Goal: Task Accomplishment & Management: Manage account settings

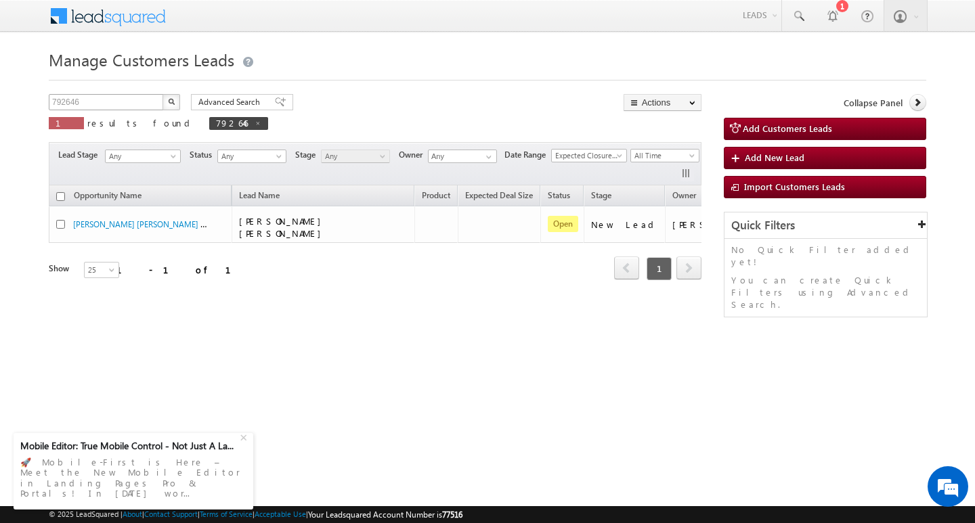
scroll to position [0, 55]
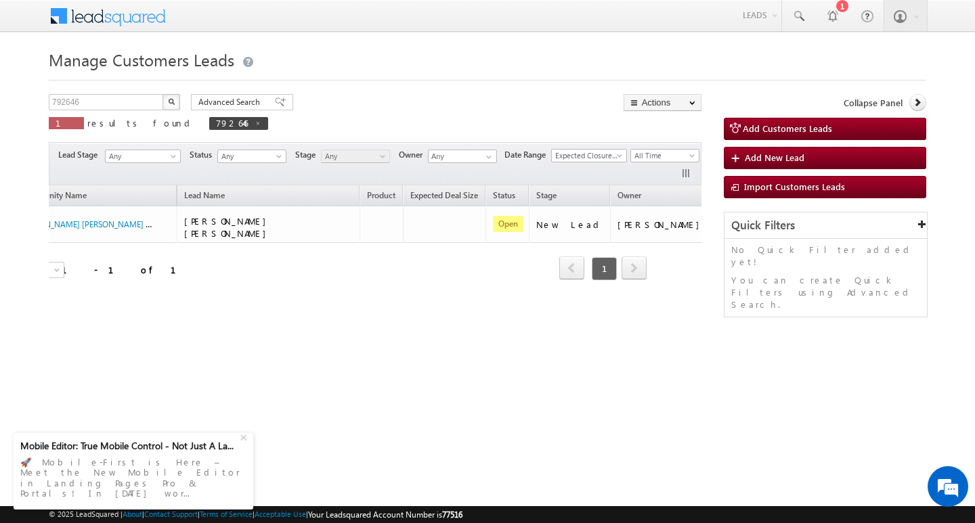
click at [142, 93] on div "Manage Customers Leads Customers Leads updated successfully. 792646 X 1 results…" at bounding box center [488, 214] width 878 height 339
click at [142, 94] on div "Manage Customers Leads Customers Leads updated successfully. 792646 X 1 results…" at bounding box center [488, 214] width 878 height 339
click at [142, 94] on input "792646" at bounding box center [107, 102] width 116 height 16
type input "Search Customers Leads"
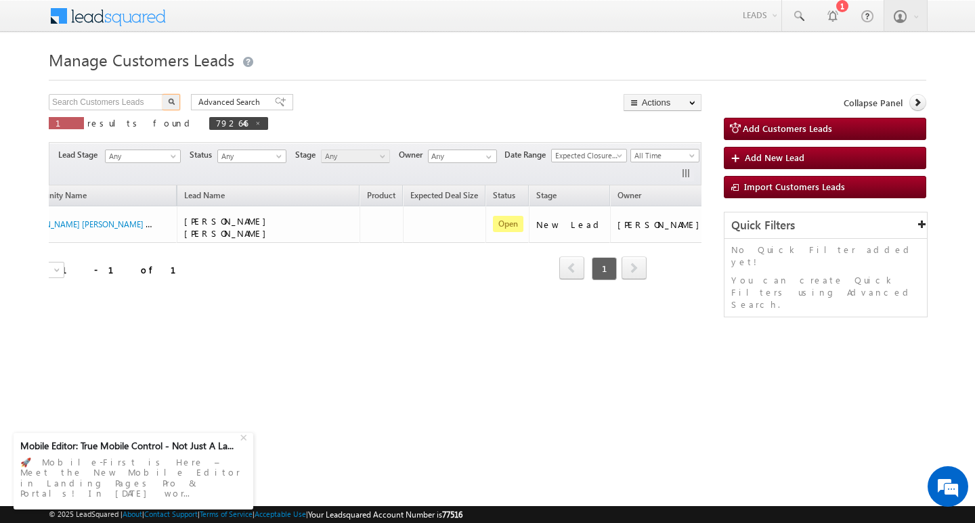
click at [110, 93] on div "Manage Customers Leads Customers Leads updated successfully. Search Customers L…" at bounding box center [488, 214] width 878 height 339
click at [109, 103] on input "text" at bounding box center [107, 102] width 116 height 16
paste input "793706"
type input "793706"
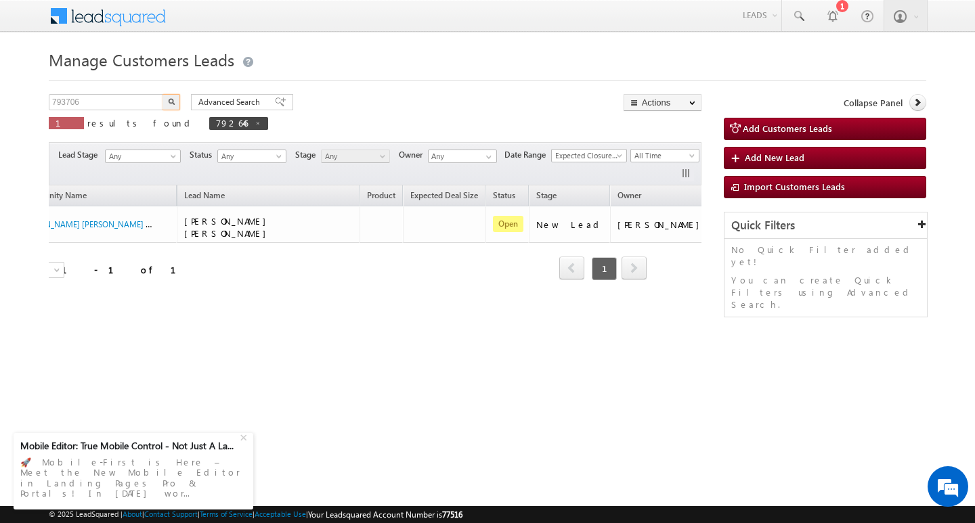
click at [163, 94] on button "button" at bounding box center [172, 102] width 18 height 16
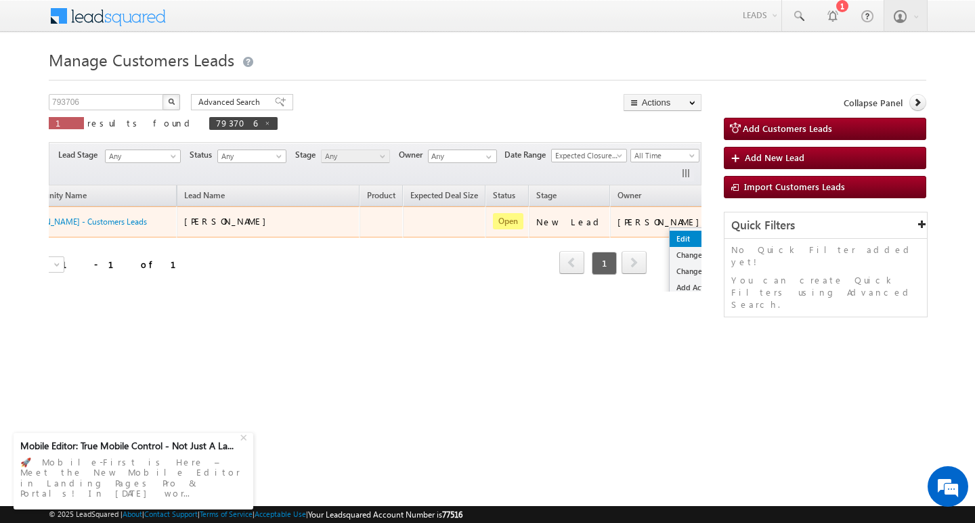
click at [670, 236] on link "Edit" at bounding box center [704, 239] width 68 height 16
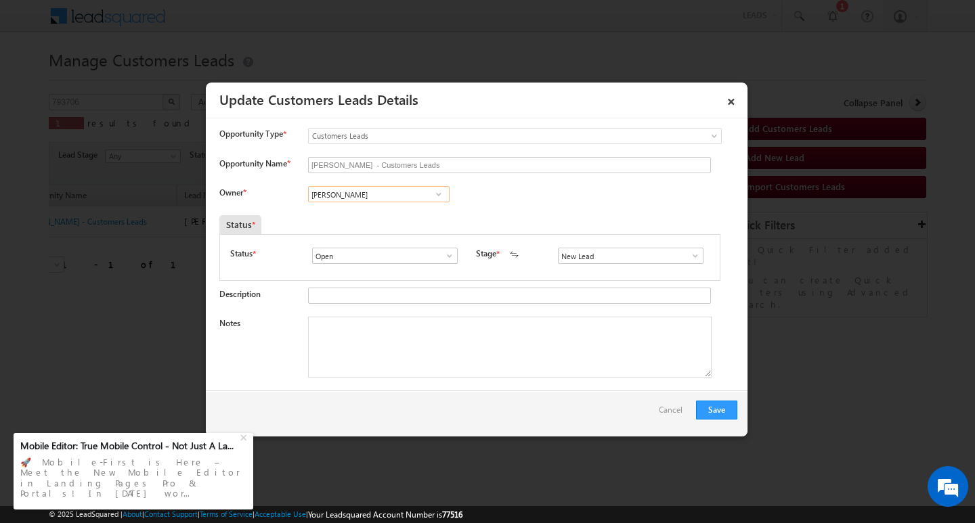
click at [360, 193] on input "[PERSON_NAME]" at bounding box center [379, 194] width 142 height 16
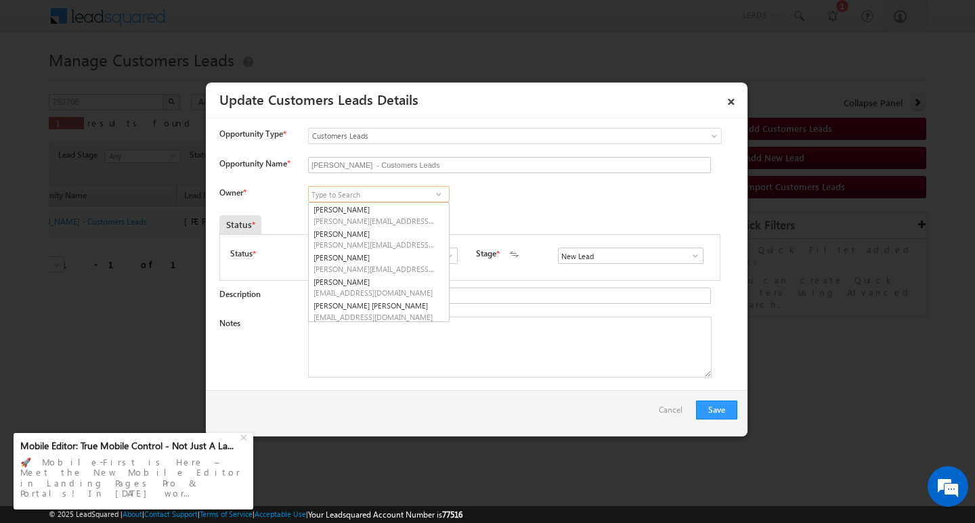
scroll to position [51, 0]
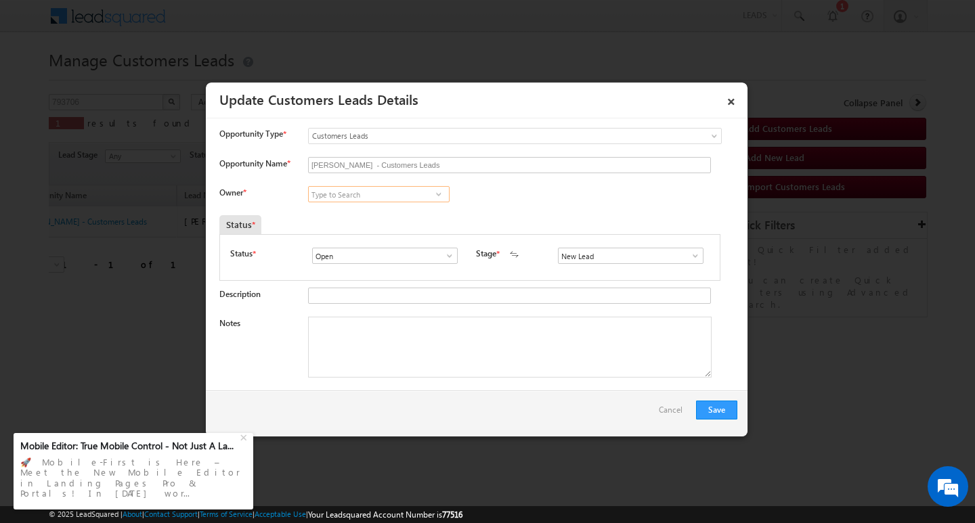
click at [372, 193] on input at bounding box center [379, 194] width 142 height 16
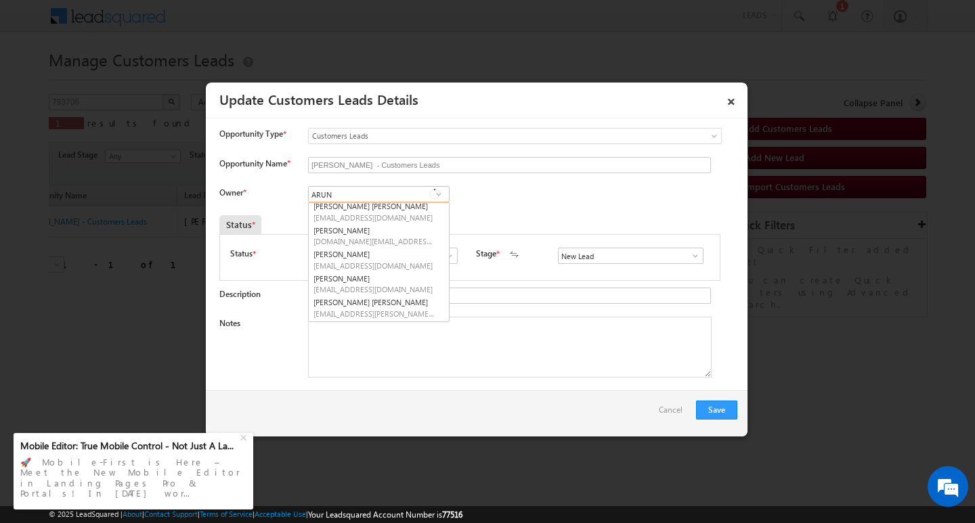
scroll to position [2, 0]
type input "ARUN"
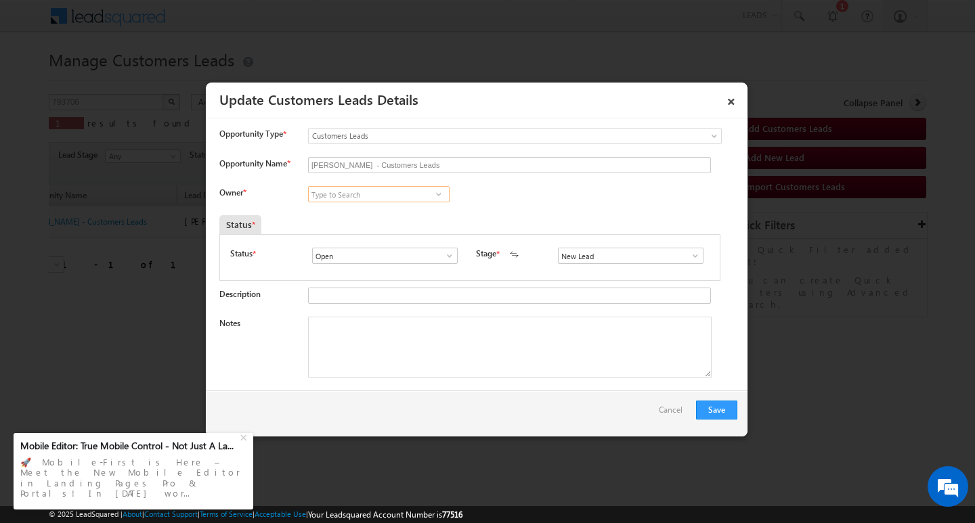
click at [366, 195] on input at bounding box center [379, 194] width 142 height 16
paste input "[PERSON_NAME]"
click at [357, 212] on link "[PERSON_NAME] [PERSON_NAME][EMAIL_ADDRESS][PERSON_NAME][DOMAIN_NAME]" at bounding box center [379, 215] width 142 height 26
type input "[PERSON_NAME]"
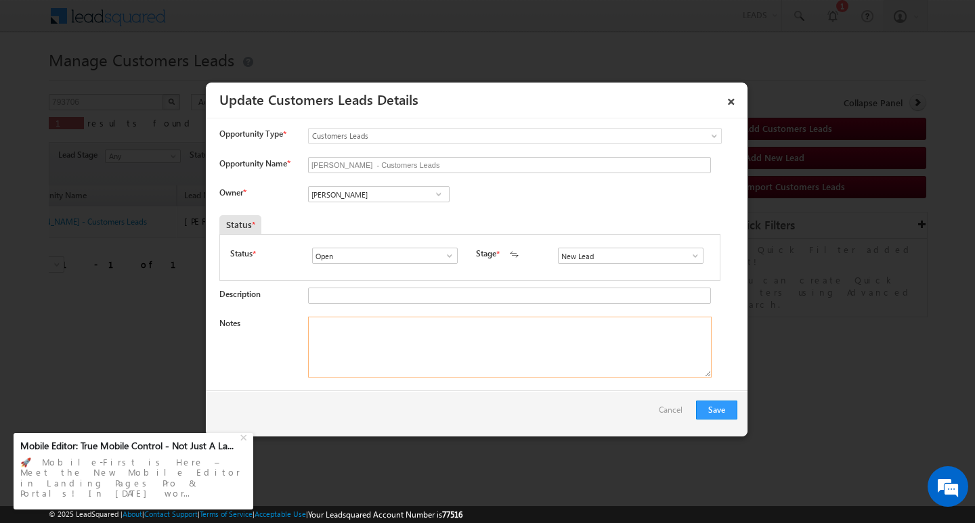
click at [418, 348] on textarea "Notes" at bounding box center [510, 347] width 404 height 61
paste textarea "Customer Name : [PERSON_NAME] / AG : 35Y/ B / MOTHE INCOME : 50K / WORAK EXPW :…"
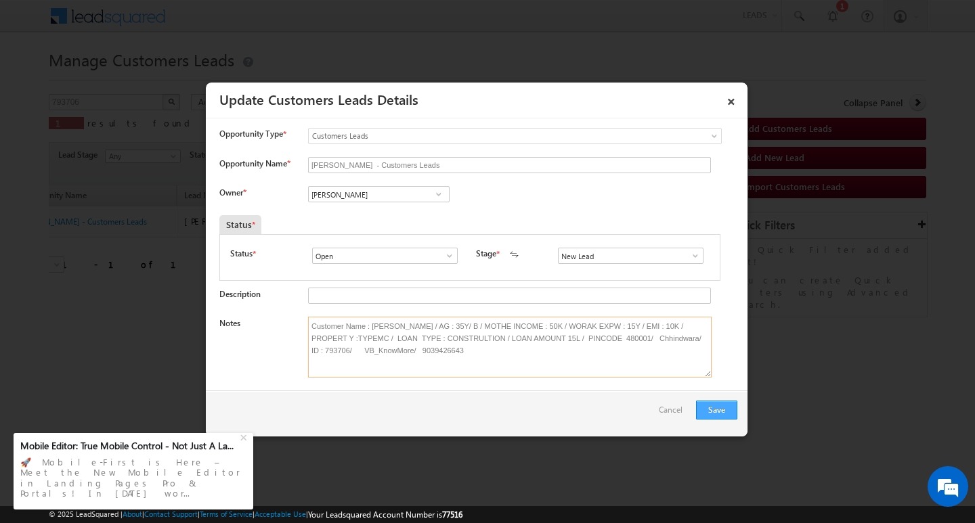
type textarea "Customer Name : [PERSON_NAME] / AG : 35Y/ B / MOTHE INCOME : 50K / WORAK EXPW :…"
click at [706, 410] on button "Save" at bounding box center [716, 410] width 41 height 19
